Goal: Information Seeking & Learning: Learn about a topic

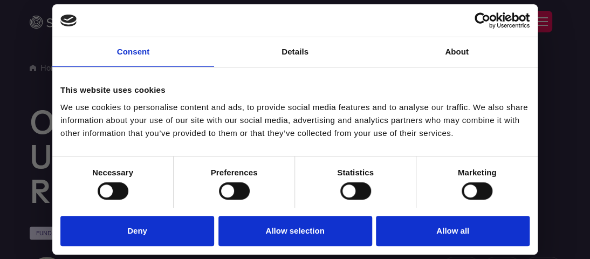
drag, startPoint x: 0, startPoint y: 152, endPoint x: 164, endPoint y: 172, distance: 165.2
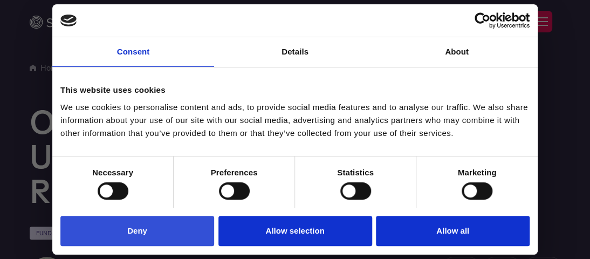
click at [162, 233] on button "Deny" at bounding box center [137, 231] width 154 height 31
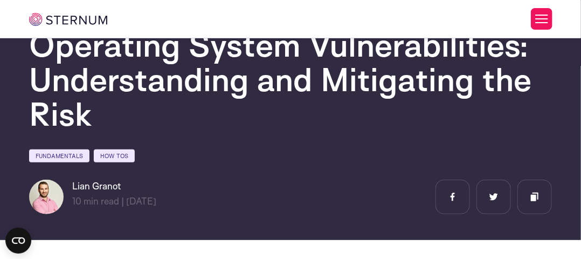
scroll to position [72, 0]
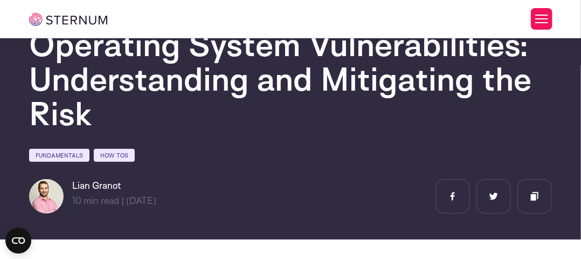
click at [338, 206] on div "[PERSON_NAME] 10 min read | min read | [DATE]" at bounding box center [290, 196] width 523 height 35
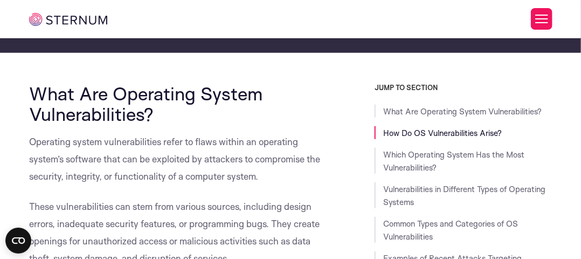
scroll to position [259, 0]
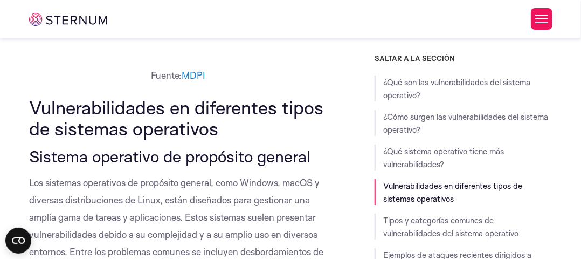
scroll to position [1487, 0]
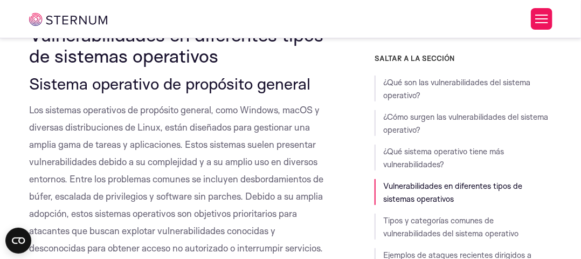
scroll to position [1512, 0]
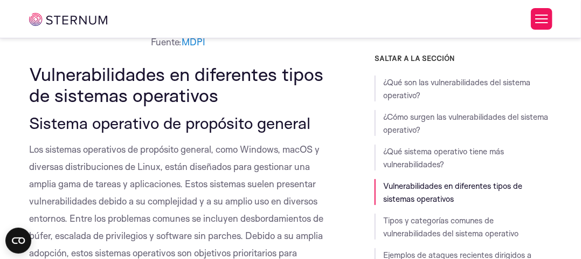
click at [246, 214] on font "Los sistemas operativos de propósito general, como Windows, macOS y diversas di…" at bounding box center [176, 217] width 294 height 149
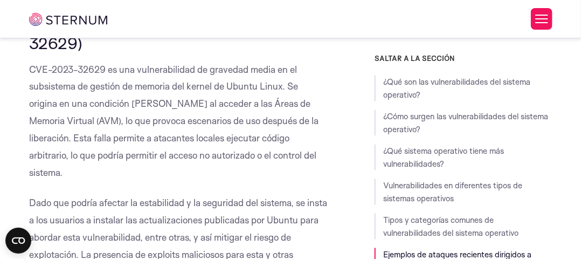
scroll to position [5015, 0]
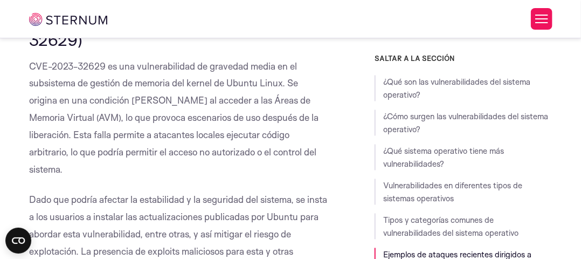
click at [175, 132] on font "CVE-2023-32629 es una vulnerabilidad de gravedad media en el subsistema de gest…" at bounding box center [174, 117] width 290 height 115
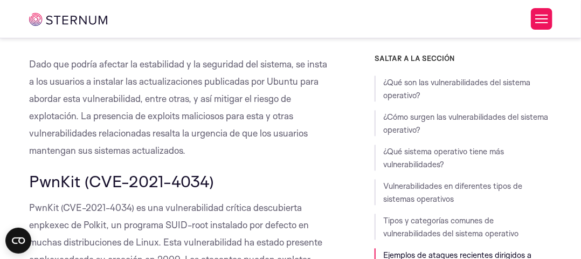
scroll to position [5150, 0]
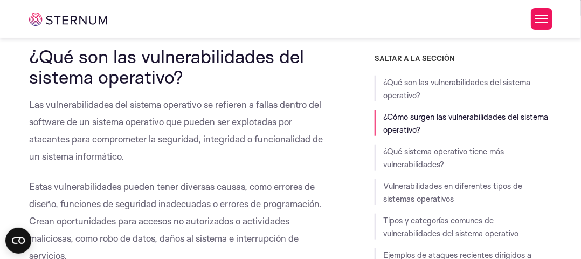
scroll to position [292, 0]
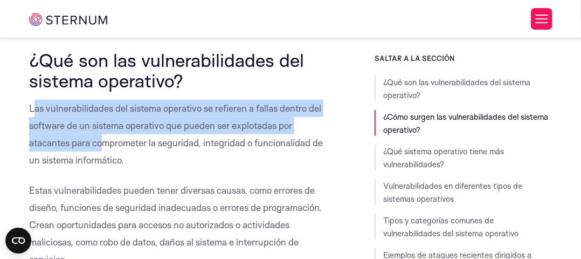
drag, startPoint x: 32, startPoint y: 107, endPoint x: 104, endPoint y: 143, distance: 79.6
click at [104, 143] on font "Las vulnerabilidades del sistema operativo se refieren a fallas dentro del soft…" at bounding box center [176, 133] width 294 height 63
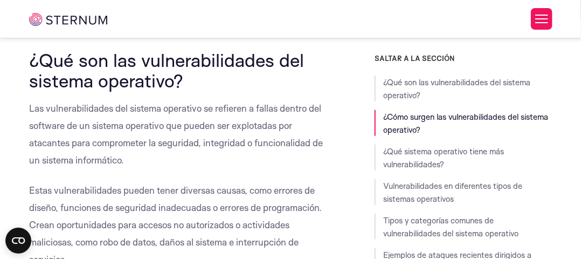
click at [138, 161] on p "Las vulnerabilidades del sistema operativo se refieren a fallas dentro del soft…" at bounding box center [178, 134] width 298 height 69
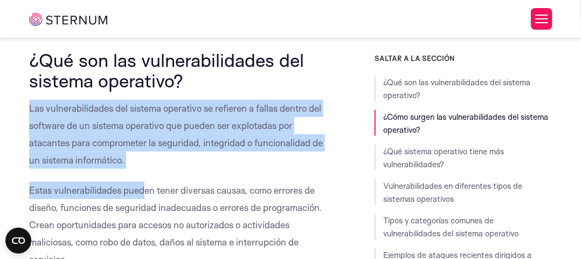
drag, startPoint x: 28, startPoint y: 108, endPoint x: 141, endPoint y: 171, distance: 128.9
click at [136, 152] on p "Las vulnerabilidades del sistema operativo se refieren a fallas dentro del soft…" at bounding box center [178, 134] width 298 height 69
drag, startPoint x: 29, startPoint y: 105, endPoint x: 164, endPoint y: 169, distance: 149.8
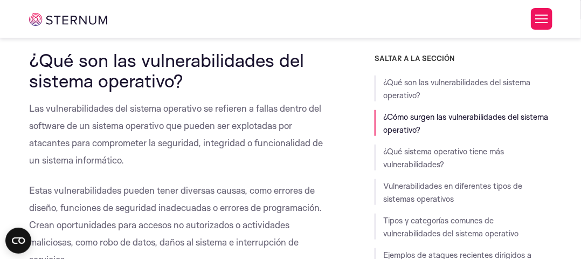
drag, startPoint x: 30, startPoint y: 109, endPoint x: 145, endPoint y: 160, distance: 125.5
click at [145, 160] on p "Las vulnerabilidades del sistema operativo se refieren a fallas dentro del soft…" at bounding box center [178, 134] width 298 height 69
copy font "Las vulnerabilidades del sistema operativo se refieren a fallas dentro del soft…"
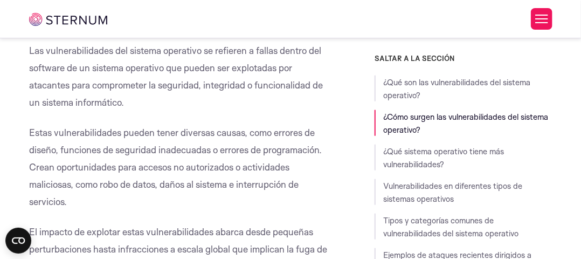
scroll to position [354, 0]
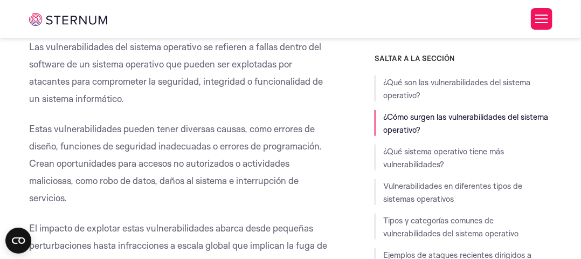
click at [63, 147] on font "Estas vulnerabilidades pueden tener diversas causas, como errores de diseño, fu…" at bounding box center [175, 163] width 293 height 80
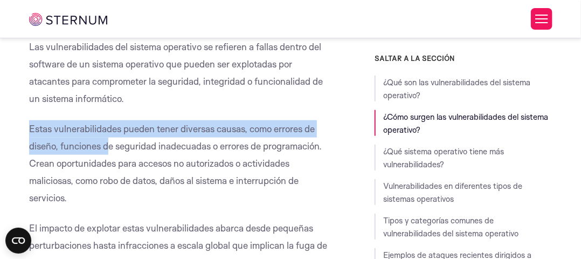
drag, startPoint x: 28, startPoint y: 124, endPoint x: 110, endPoint y: 146, distance: 85.4
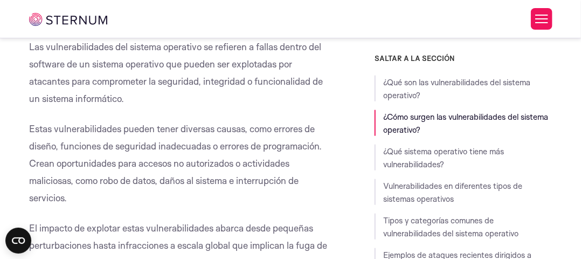
click at [125, 190] on p "Estas vulnerabilidades pueden tener diversas causas, como errores de diseño, fu…" at bounding box center [178, 163] width 298 height 86
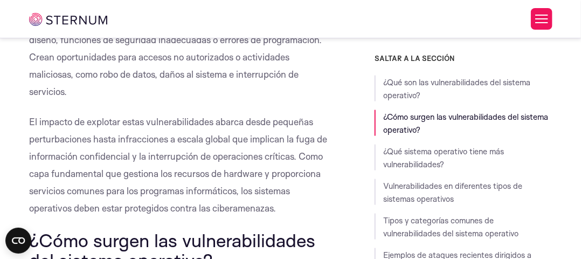
scroll to position [459, 0]
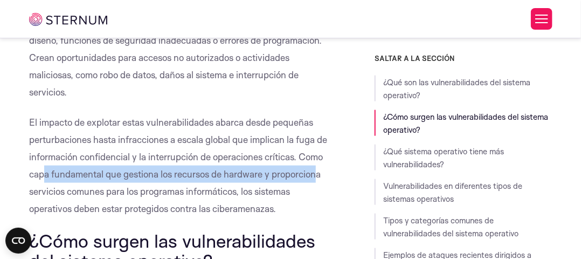
drag, startPoint x: 93, startPoint y: 188, endPoint x: 72, endPoint y: 183, distance: 22.1
click at [72, 183] on p "El impacto de explotar estas vulnerabilidades abarca desde pequeñas perturbacio…" at bounding box center [178, 166] width 298 height 104
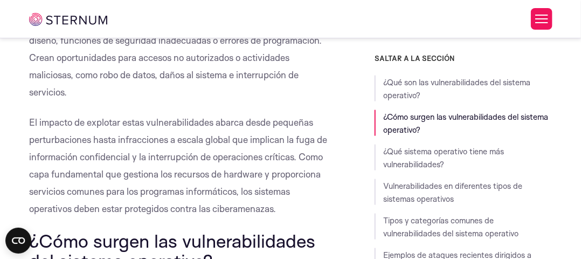
click at [233, 229] on font "¿Cómo surgen las vulnerabilidades del sistema operativo?" at bounding box center [172, 250] width 286 height 43
click at [319, 42] on font "Estas vulnerabilidades pueden tener diversas causas, como errores de diseño, fu…" at bounding box center [175, 57] width 293 height 80
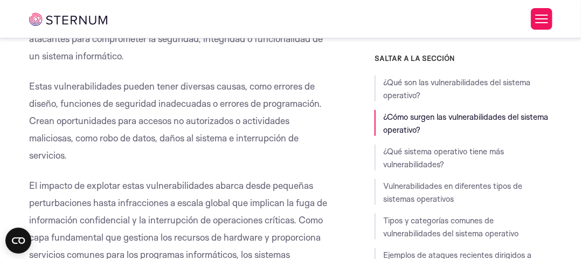
scroll to position [379, 0]
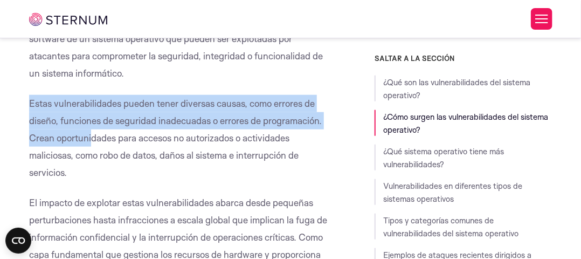
drag, startPoint x: 30, startPoint y: 103, endPoint x: 93, endPoint y: 134, distance: 69.9
click at [93, 134] on font "Estas vulnerabilidades pueden tener diversas causas, como errores de diseño, fu…" at bounding box center [175, 138] width 293 height 80
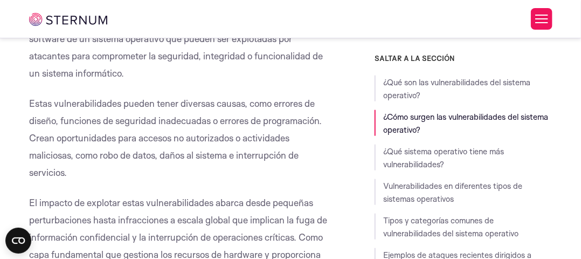
click at [168, 211] on p "El impacto de explotar estas vulnerabilidades abarca desde pequeñas perturbacio…" at bounding box center [178, 246] width 298 height 104
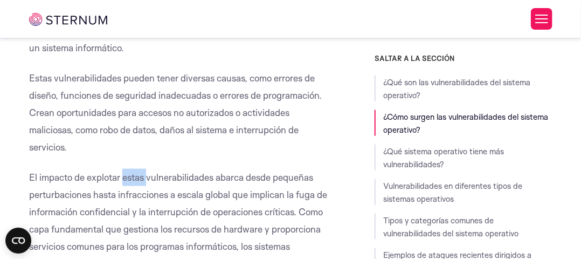
scroll to position [406, 0]
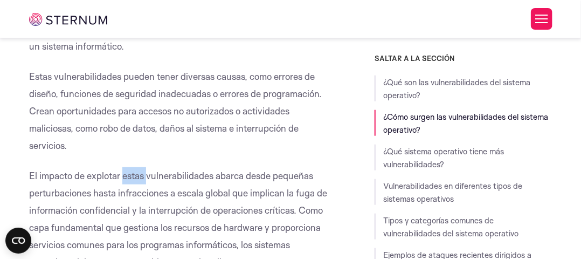
click at [122, 183] on p "El impacto de explotar estas vulnerabilidades abarca desde pequeñas perturbacio…" at bounding box center [178, 219] width 298 height 104
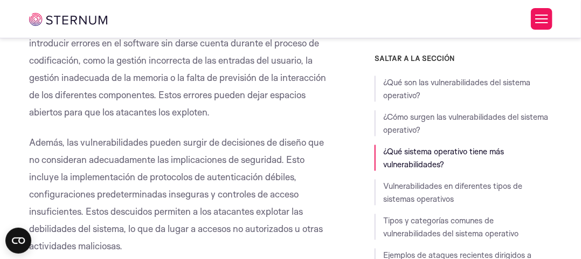
scroll to position [749, 0]
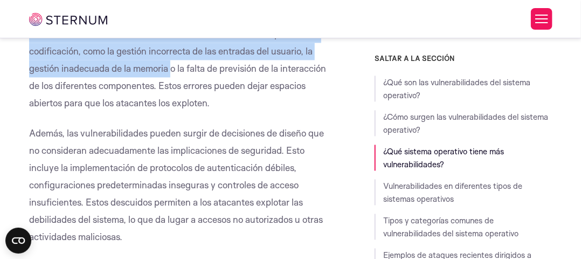
drag, startPoint x: 26, startPoint y: 74, endPoint x: 171, endPoint y: 63, distance: 145.5
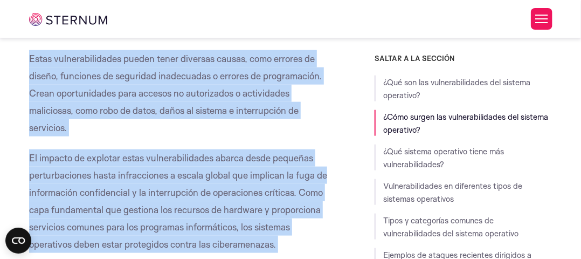
scroll to position [421, 0]
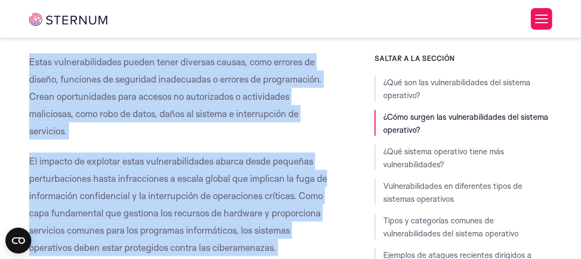
click at [190, 89] on p "Estas vulnerabilidades pueden tener diversas causas, como errores de diseño, fu…" at bounding box center [178, 96] width 298 height 86
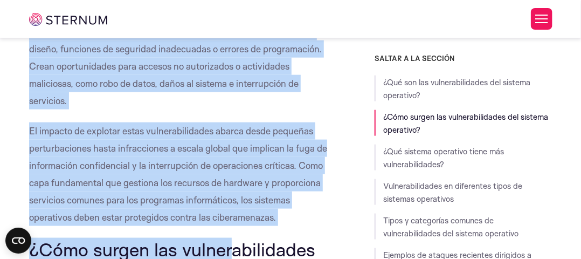
scroll to position [472, 0]
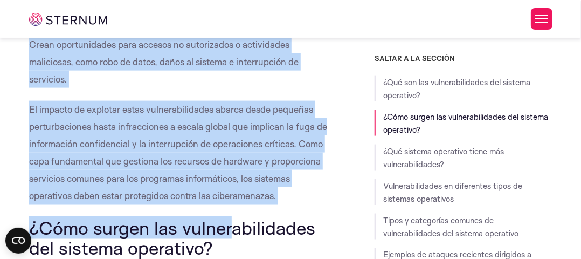
drag, startPoint x: 30, startPoint y: 53, endPoint x: 319, endPoint y: 197, distance: 322.7
copy div "Estas vulnerabilidades pueden tener diversas causas, como errores de diseño, fu…"
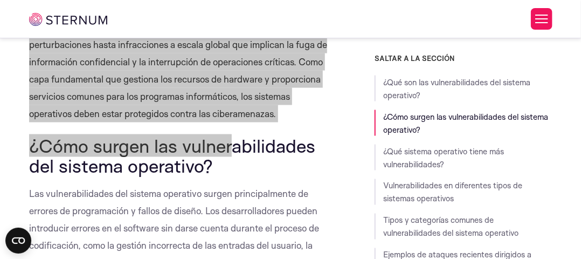
scroll to position [578, 0]
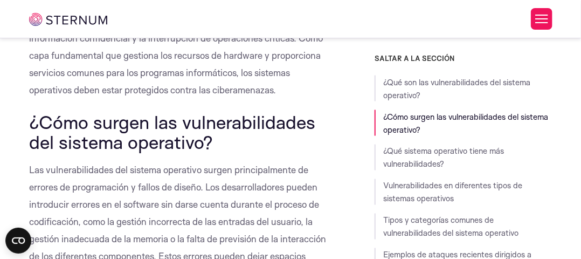
click at [211, 141] on font "¿Cómo surgen las vulnerabilidades del sistema operativo?" at bounding box center [172, 132] width 286 height 43
drag, startPoint x: 32, startPoint y: 119, endPoint x: 234, endPoint y: 144, distance: 203.2
click at [234, 144] on h2 "¿Cómo surgen las vulnerabilidades del sistema operativo?" at bounding box center [178, 133] width 298 height 42
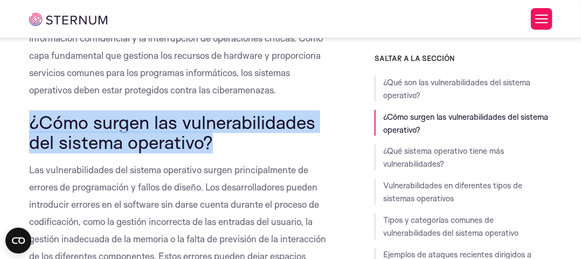
drag, startPoint x: 211, startPoint y: 142, endPoint x: 30, endPoint y: 126, distance: 181.9
click at [30, 126] on font "¿Cómo surgen las vulnerabilidades del sistema operativo?" at bounding box center [172, 132] width 286 height 43
copy font "¿Cómo surgen las vulnerabilidades del sistema operativo?"
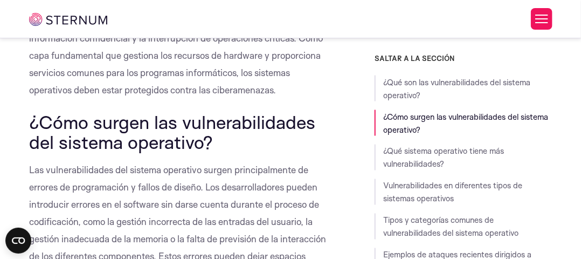
click at [202, 164] on font "Las vulnerabilidades del sistema operativo surgen principalmente de errores de …" at bounding box center [177, 221] width 297 height 115
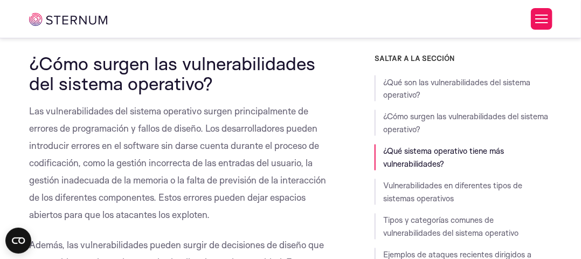
scroll to position [638, 0]
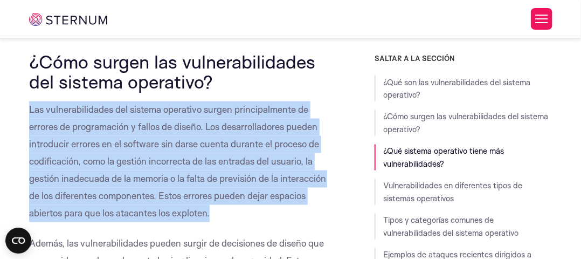
drag, startPoint x: 30, startPoint y: 111, endPoint x: 278, endPoint y: 210, distance: 267.2
click at [278, 210] on p "Las vulnerabilidades del sistema operativo surgen principalmente de errores de …" at bounding box center [178, 161] width 298 height 121
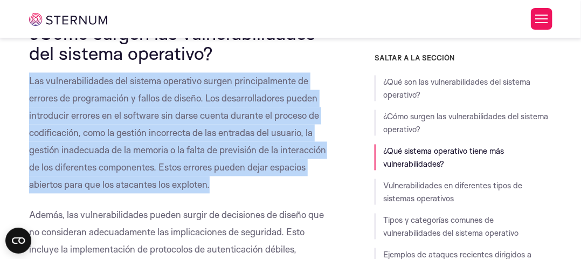
scroll to position [664, 0]
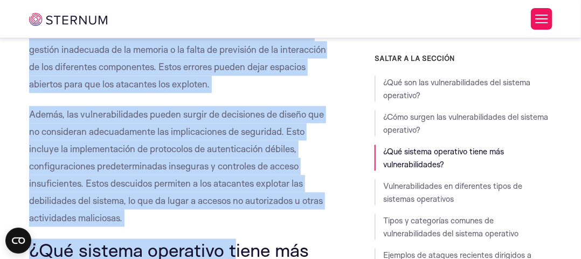
scroll to position [783, 0]
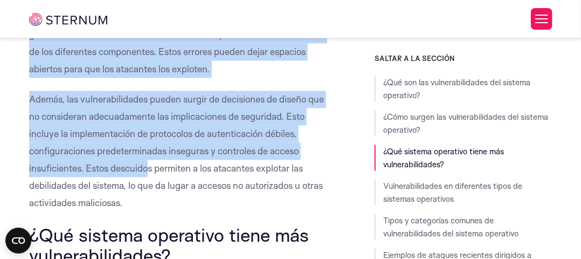
drag, startPoint x: 29, startPoint y: 85, endPoint x: 150, endPoint y: 173, distance: 150.6
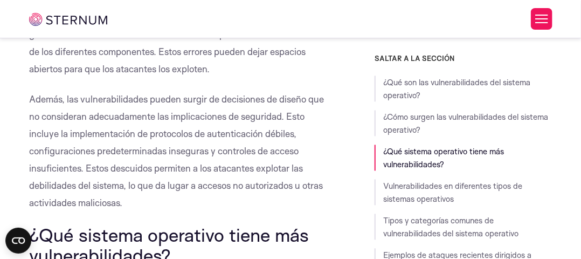
click at [116, 208] on p "Además, las vulnerabilidades pueden surgir de decisiones de diseño que no consi…" at bounding box center [178, 151] width 298 height 121
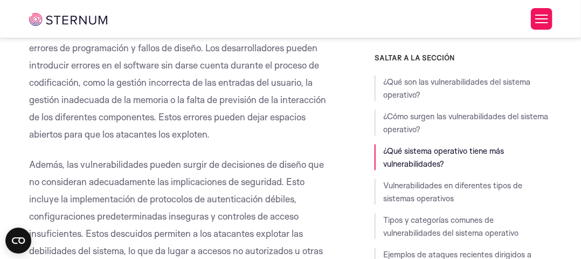
click at [116, 208] on p "Además, las vulnerabilidades pueden surgir de decisiones de diseño que no consi…" at bounding box center [178, 216] width 298 height 121
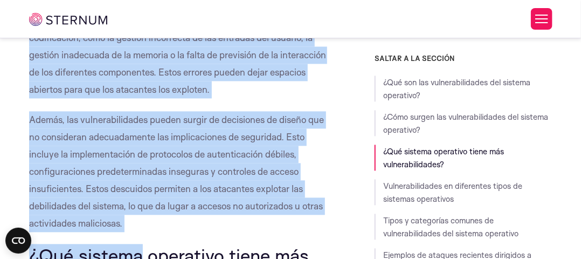
scroll to position [830, 0]
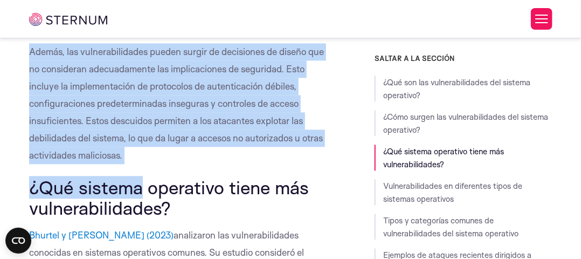
drag, startPoint x: 30, startPoint y: 80, endPoint x: 138, endPoint y: 153, distance: 130.4
copy div "Las vulnerabilidades del sistema operativo surgen principalmente de errores de …"
